Goal: Task Accomplishment & Management: Complete application form

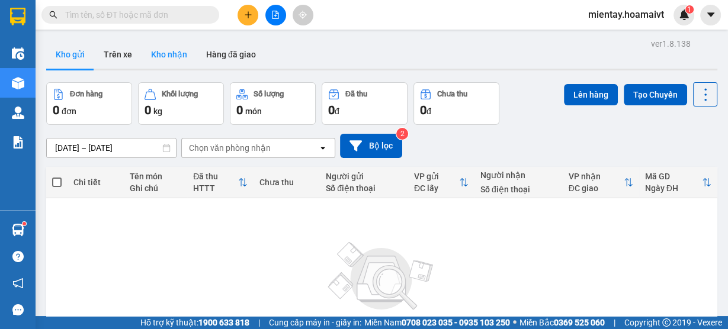
click at [172, 55] on button "Kho nhận" at bounding box center [169, 54] width 55 height 28
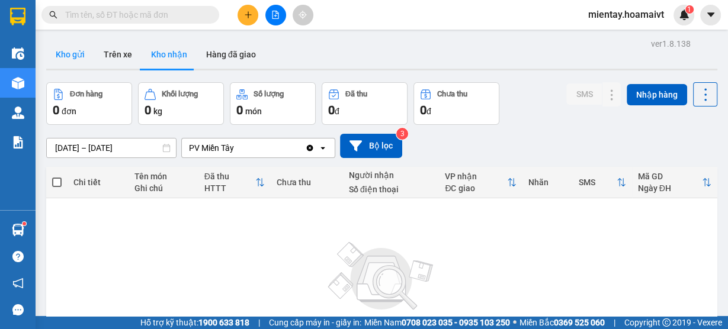
click at [85, 58] on button "Kho gửi" at bounding box center [70, 54] width 48 height 28
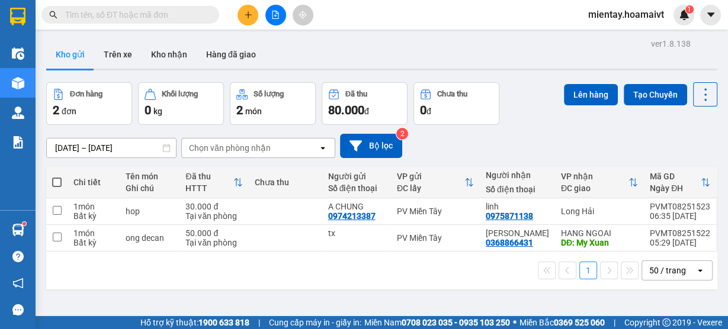
click at [265, 144] on div "Chọn văn phòng nhận" at bounding box center [230, 148] width 82 height 12
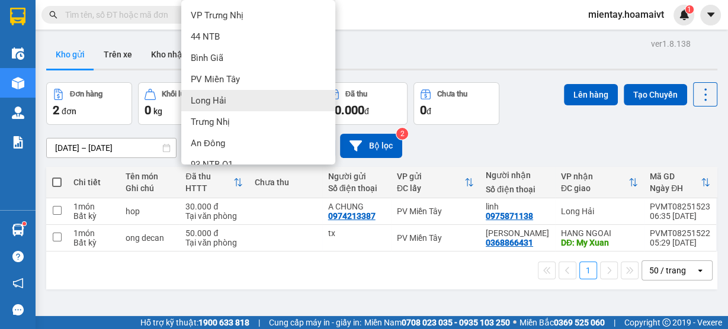
click at [273, 103] on div "Long Hải" at bounding box center [258, 100] width 154 height 21
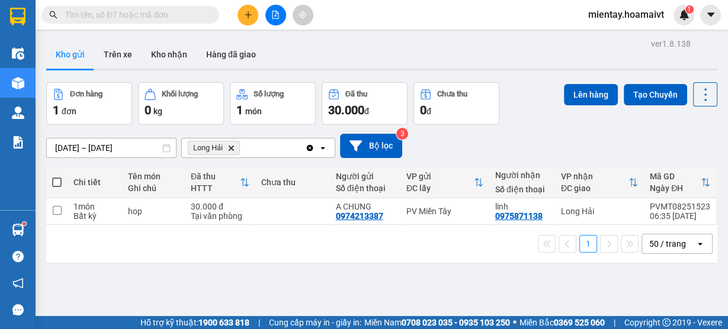
click at [60, 182] on span at bounding box center [56, 182] width 9 height 9
click at [57, 177] on input "checkbox" at bounding box center [57, 177] width 0 height 0
checkbox input "true"
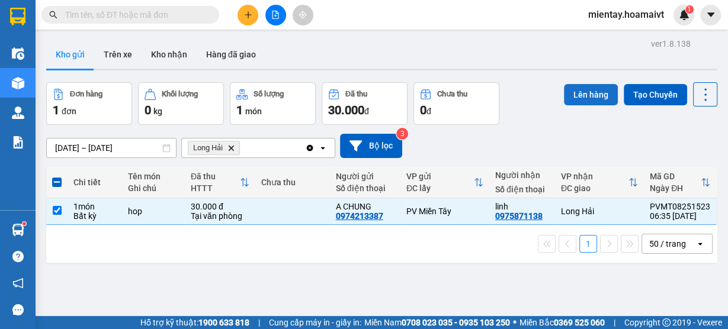
click at [592, 93] on button "Lên hàng" at bounding box center [591, 94] width 54 height 21
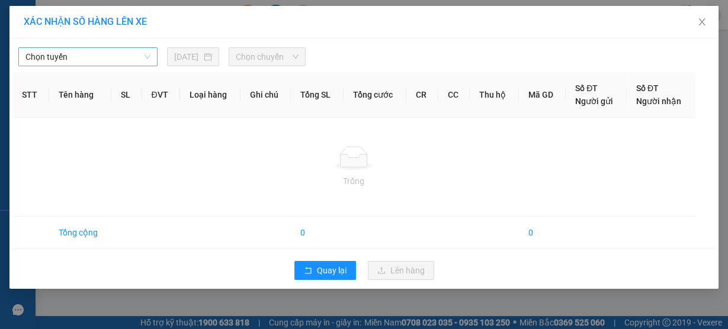
click at [87, 59] on span "Chọn tuyến" at bounding box center [87, 57] width 125 height 18
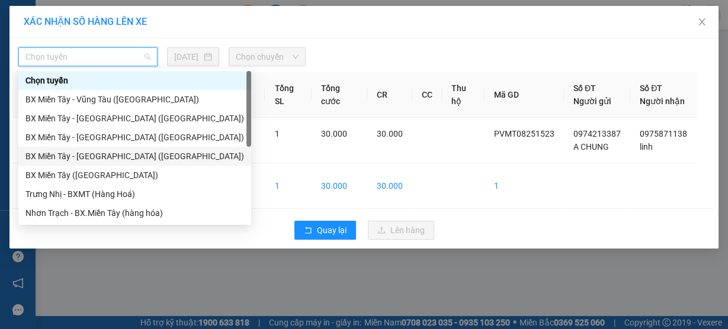
click at [109, 157] on div "BX Miền Tây - [GEOGRAPHIC_DATA] ([GEOGRAPHIC_DATA])" at bounding box center [134, 156] width 219 height 13
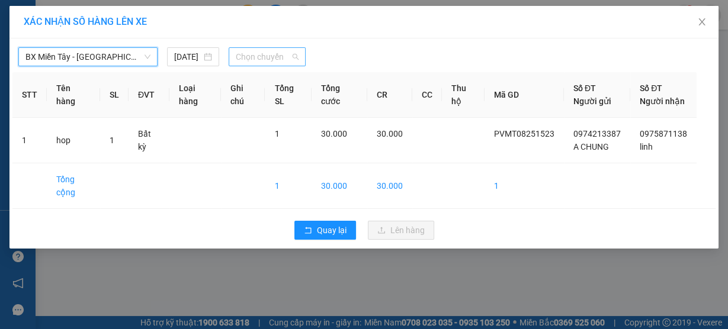
click at [262, 60] on span "Chọn chuyến" at bounding box center [267, 57] width 63 height 18
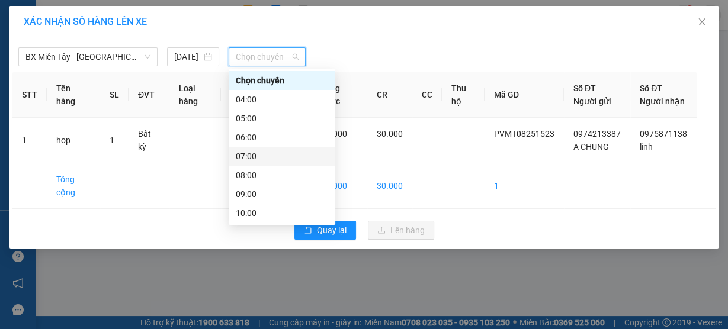
click at [276, 154] on div "07:00" at bounding box center [282, 156] width 92 height 13
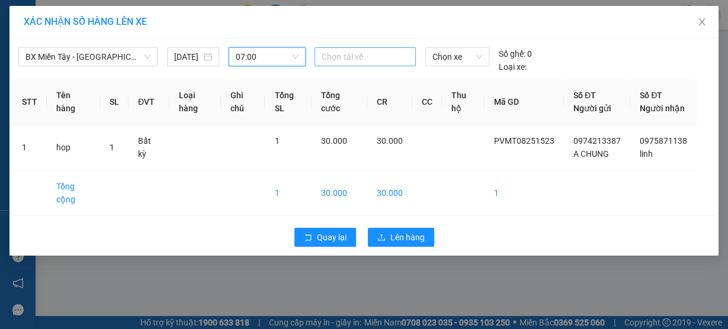
click at [339, 56] on div at bounding box center [365, 57] width 95 height 14
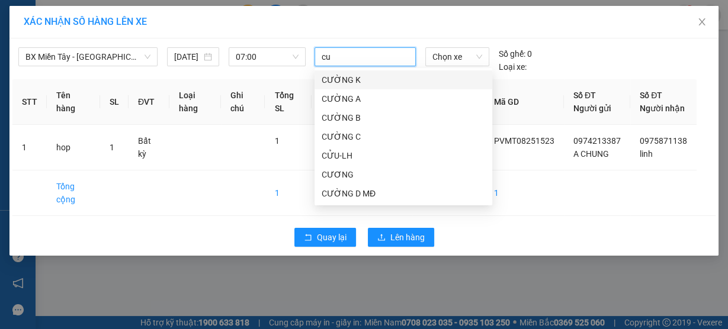
type input "cuu"
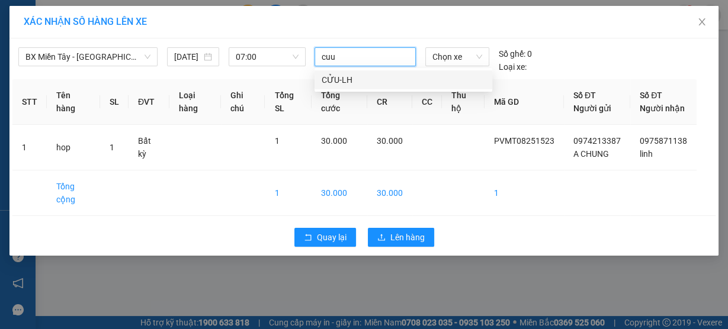
click at [353, 85] on div "CỬU-LH" at bounding box center [404, 80] width 178 height 19
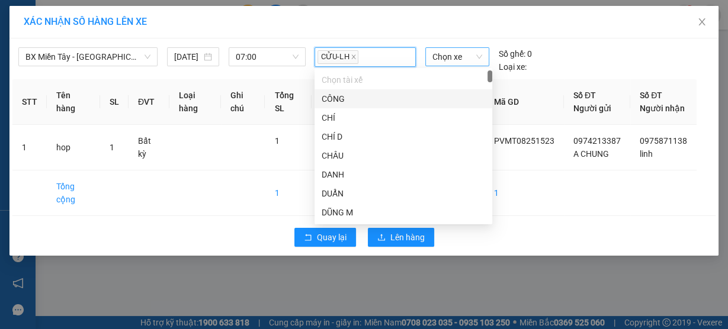
click at [456, 59] on span "Chọn xe" at bounding box center [458, 57] width 50 height 18
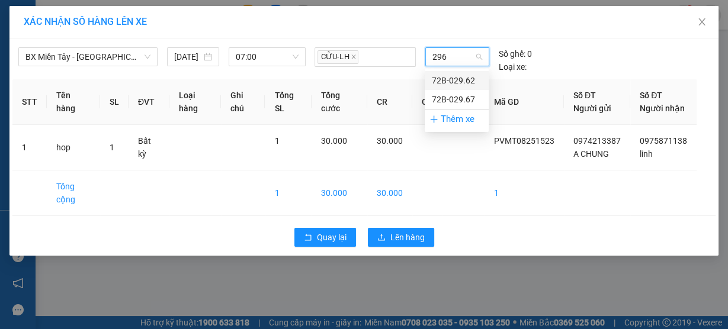
type input "2967"
click at [456, 81] on div "72B-029.67" at bounding box center [457, 80] width 50 height 13
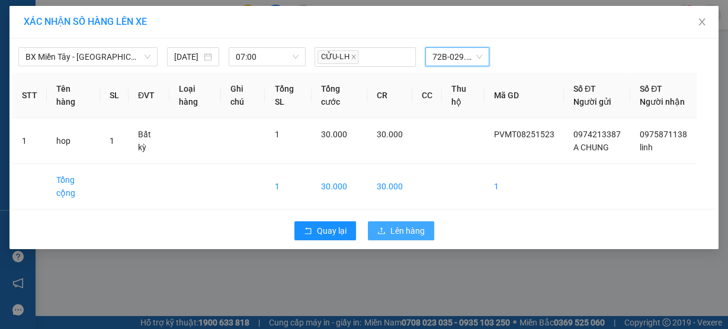
click at [402, 238] on span "Lên hàng" at bounding box center [407, 231] width 34 height 13
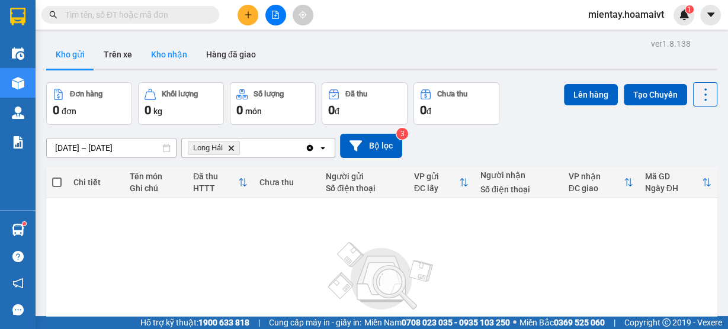
click at [174, 56] on button "Kho nhận" at bounding box center [169, 54] width 55 height 28
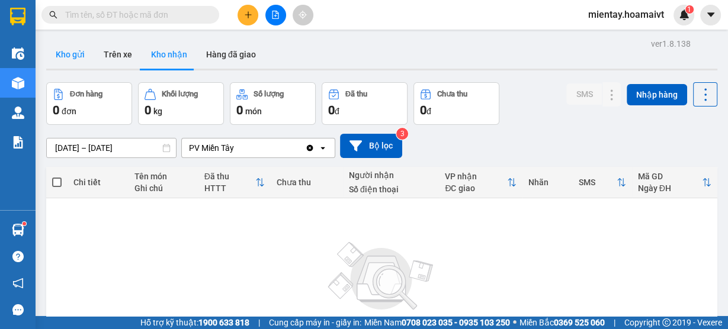
click at [72, 56] on button "Kho gửi" at bounding box center [70, 54] width 48 height 28
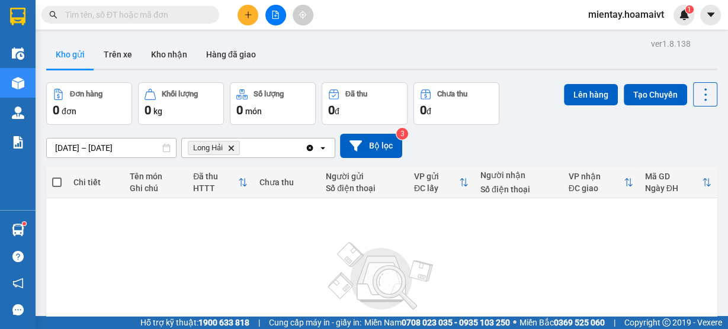
click at [233, 146] on icon "Long Hải, close by backspace" at bounding box center [231, 147] width 5 height 5
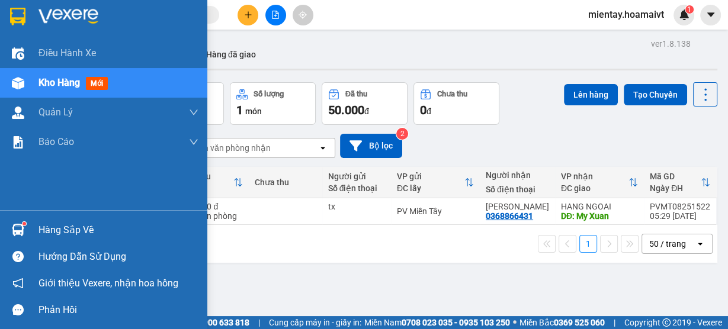
click at [55, 227] on div "Hàng sắp về" at bounding box center [119, 231] width 160 height 18
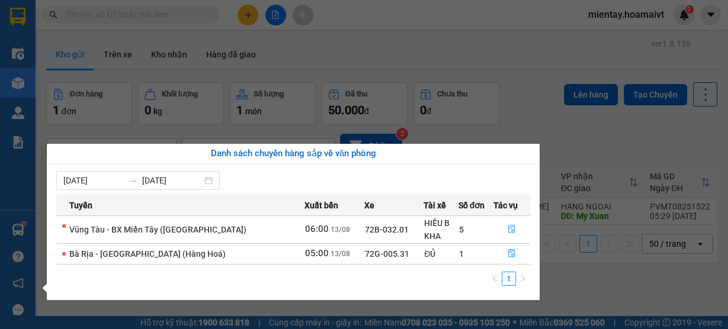
click at [396, 12] on section "Kết quả tìm kiếm ( 0 ) Bộ lọc No Data mientay.hoamaivt 1 Điều hành xe Kho hàng …" at bounding box center [364, 164] width 728 height 329
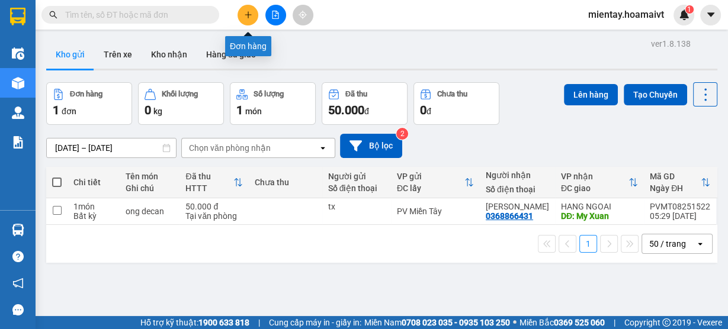
click at [247, 14] on icon "plus" at bounding box center [248, 15] width 8 height 8
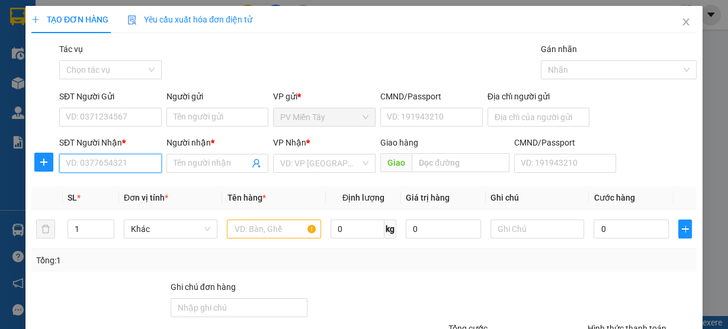
click at [130, 163] on input "SĐT Người Nhận *" at bounding box center [110, 163] width 103 height 19
type input "0777881"
click at [121, 185] on div "0777881626 - VÂN" at bounding box center [109, 186] width 87 height 13
type input "quan binh tan"
type input "0777881626"
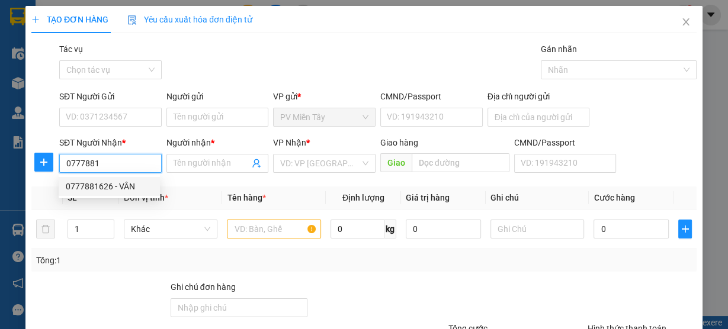
type input "VÂN"
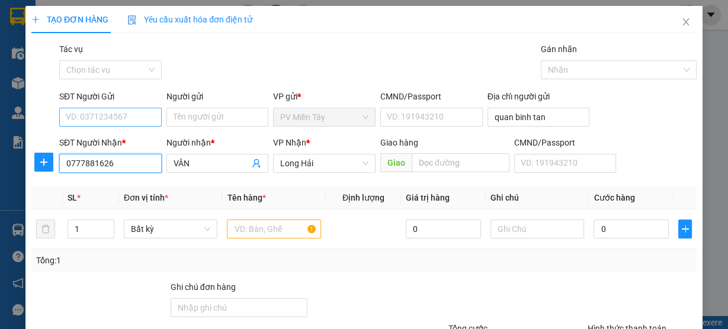
type input "0777881626"
click at [133, 116] on input "SĐT Người Gửi" at bounding box center [110, 117] width 103 height 19
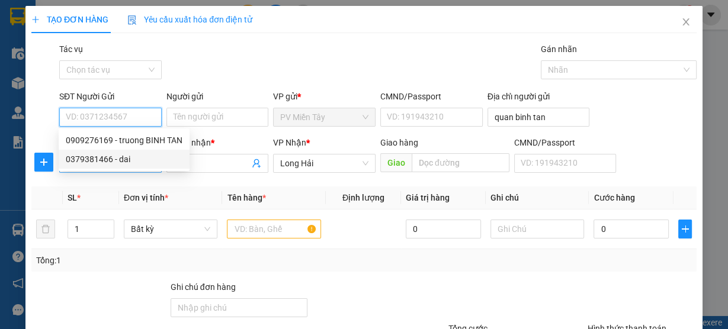
click at [120, 164] on div "0379381466 - dai" at bounding box center [124, 159] width 117 height 13
type input "0379381466"
type input "dai"
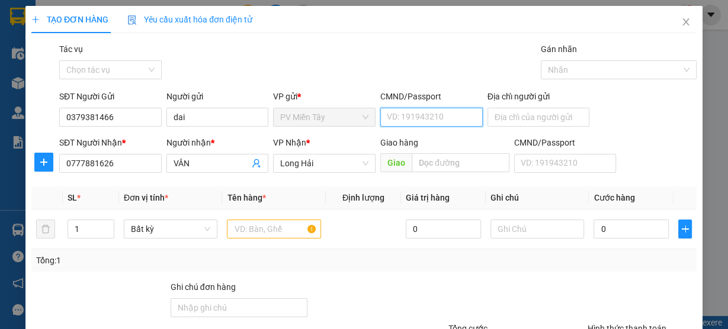
click at [418, 121] on input "CMND/Passport" at bounding box center [431, 117] width 103 height 19
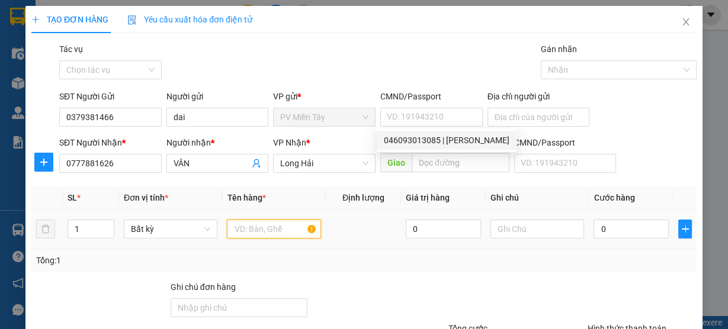
click at [249, 230] on input "text" at bounding box center [274, 229] width 94 height 19
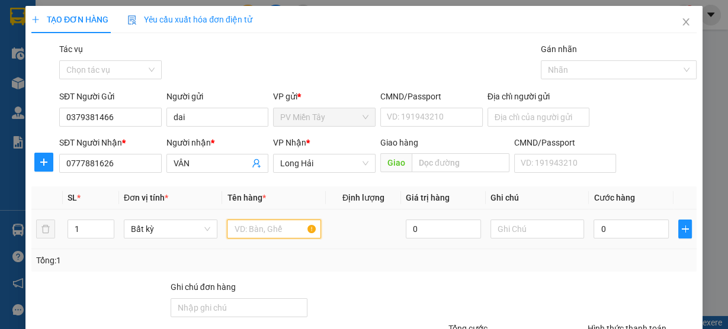
type input "t"
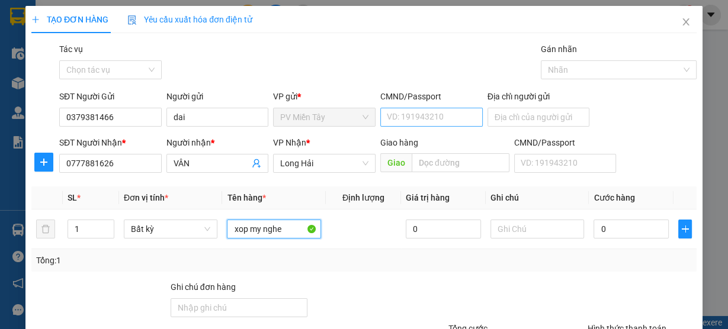
type input "xop my nghe"
click at [438, 117] on input "CMND/Passport" at bounding box center [431, 117] width 103 height 19
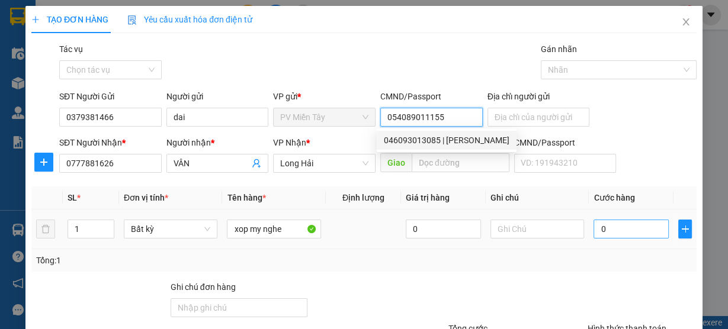
type input "054089011155"
click at [617, 233] on input "0" at bounding box center [631, 229] width 75 height 19
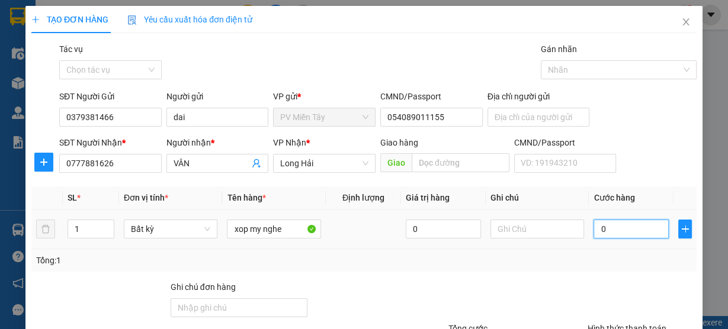
type input "5"
type input "50"
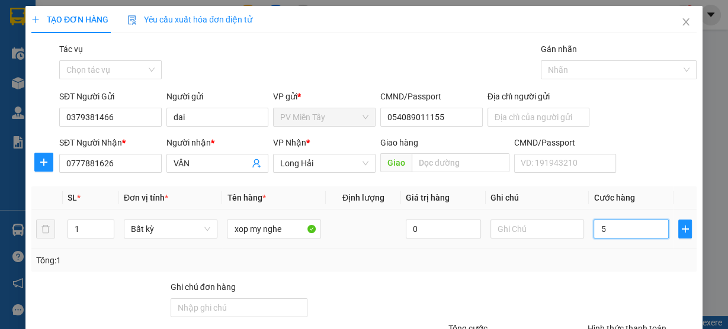
type input "50"
type input "50.000"
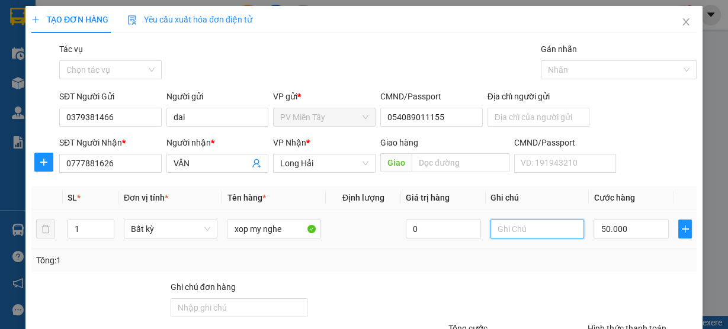
click at [506, 230] on input "text" at bounding box center [538, 229] width 94 height 19
click at [523, 232] on input "be khon den" at bounding box center [538, 229] width 94 height 19
type input "be khong den"
click at [658, 270] on div "Tổng: 1" at bounding box center [363, 260] width 665 height 23
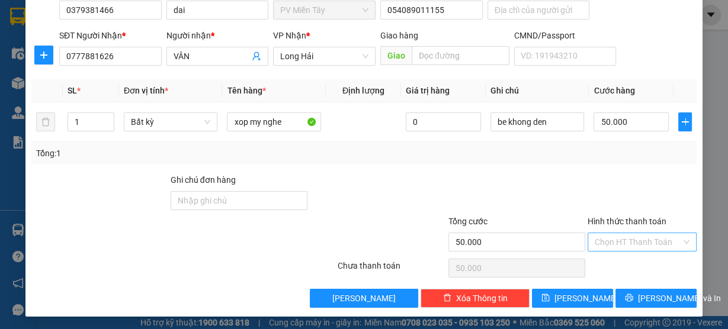
click at [634, 241] on input "Hình thức thanh toán" at bounding box center [638, 242] width 87 height 18
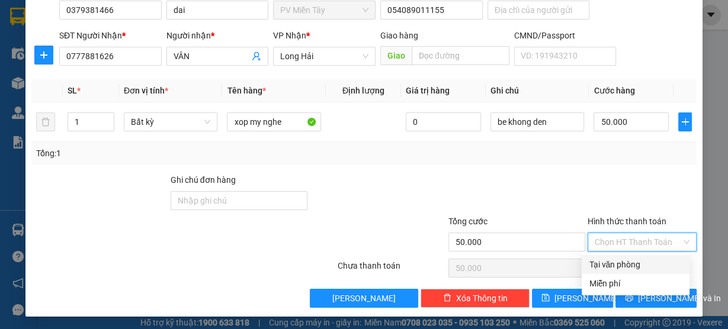
click at [637, 261] on div "Tại văn phòng" at bounding box center [636, 264] width 94 height 13
type input "0"
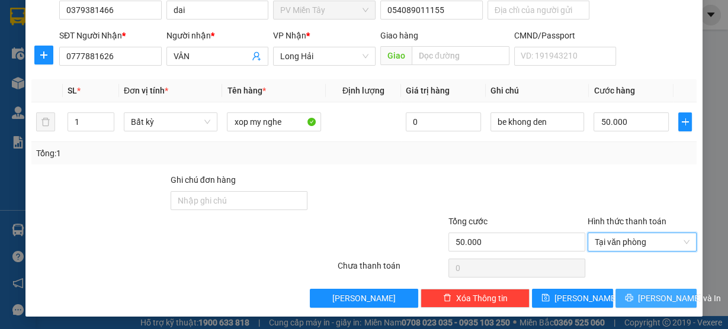
click at [657, 292] on span "[PERSON_NAME] và In" at bounding box center [679, 298] width 83 height 13
